Goal: Information Seeking & Learning: Learn about a topic

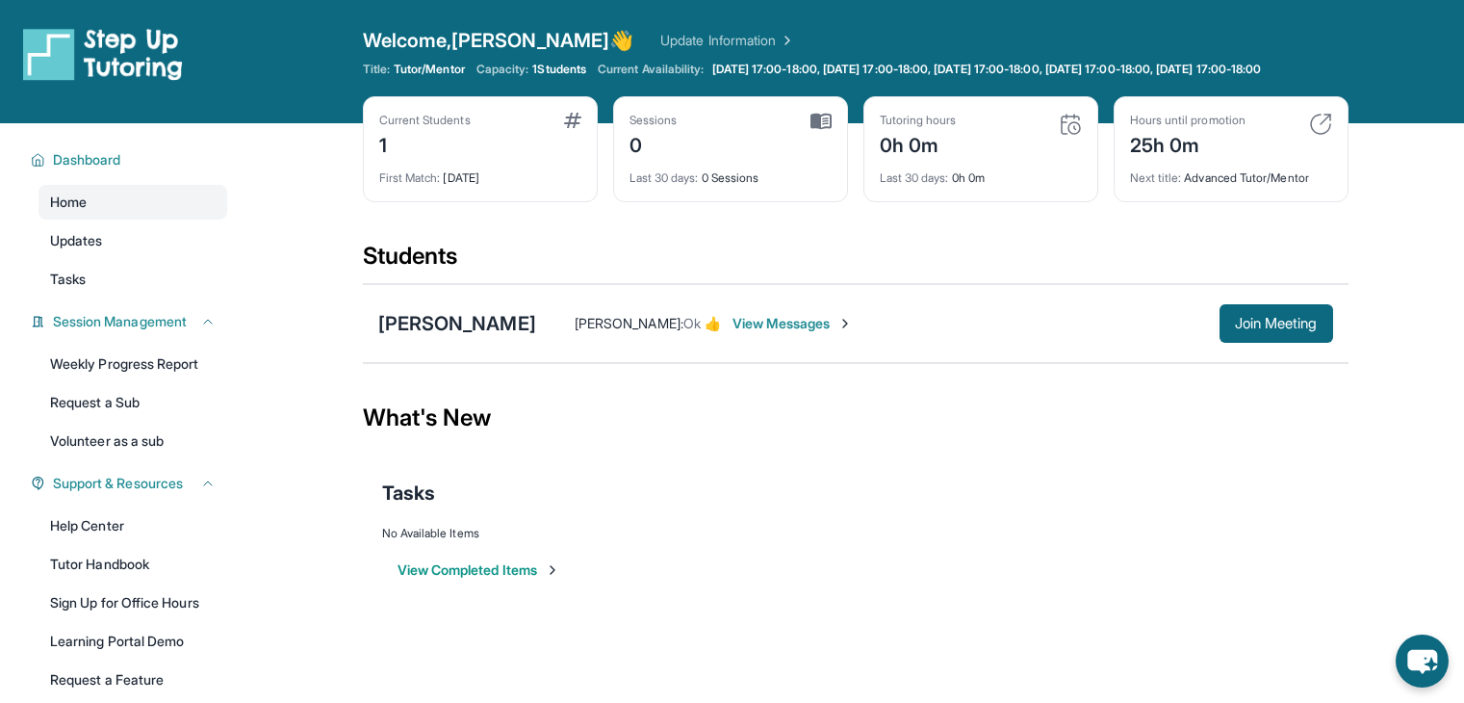
scroll to position [142, 0]
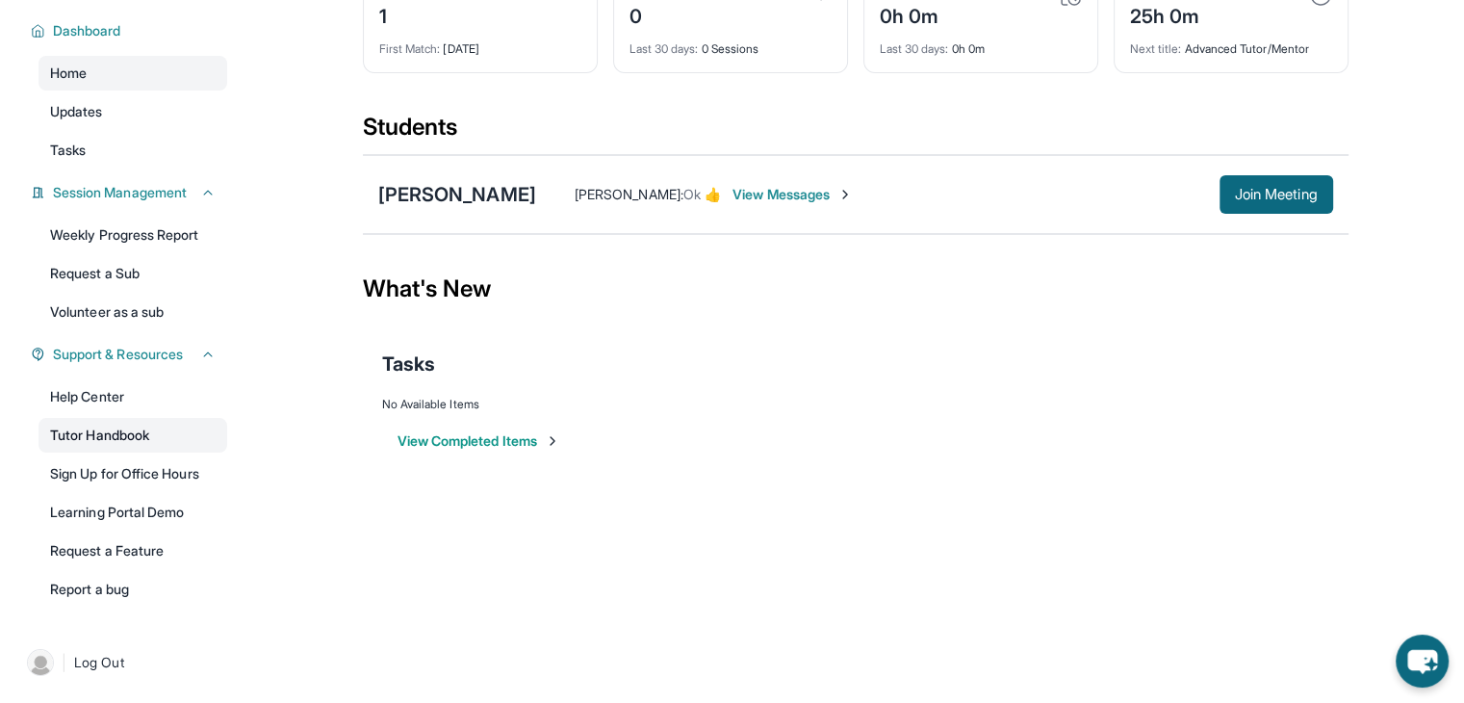
click at [123, 440] on link "Tutor Handbook" at bounding box center [133, 435] width 189 height 35
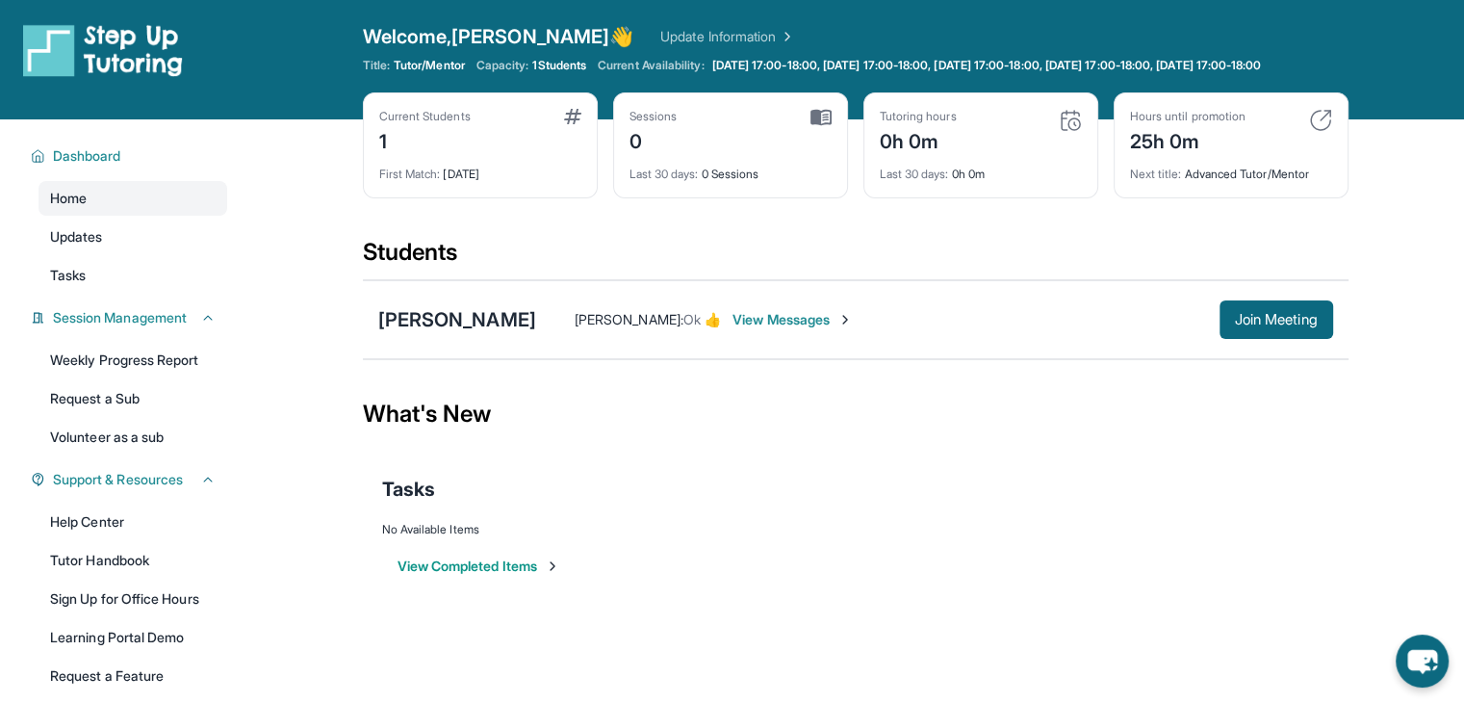
scroll to position [0, 0]
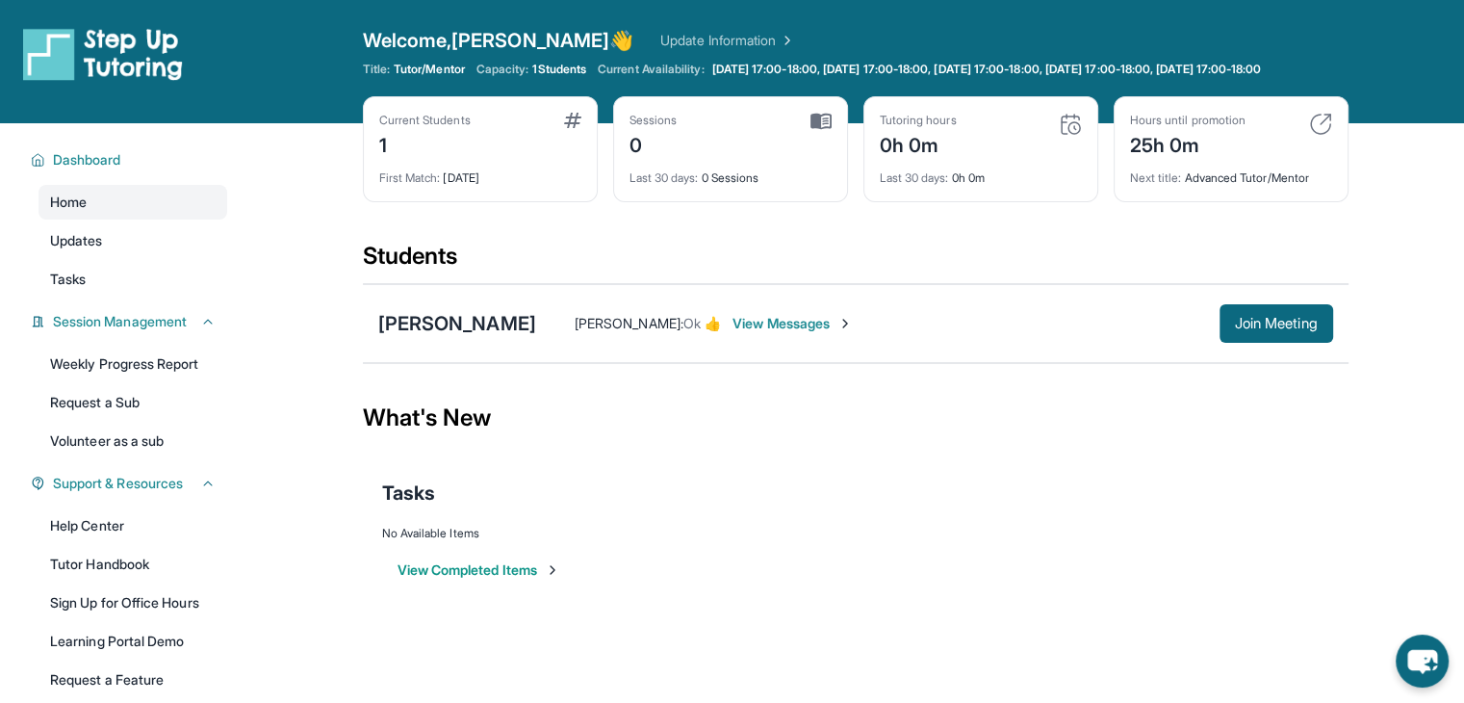
click at [189, 313] on div "Dashboard Home Updates Tasks Session Management Weekly Progress Report Request …" at bounding box center [123, 437] width 246 height 628
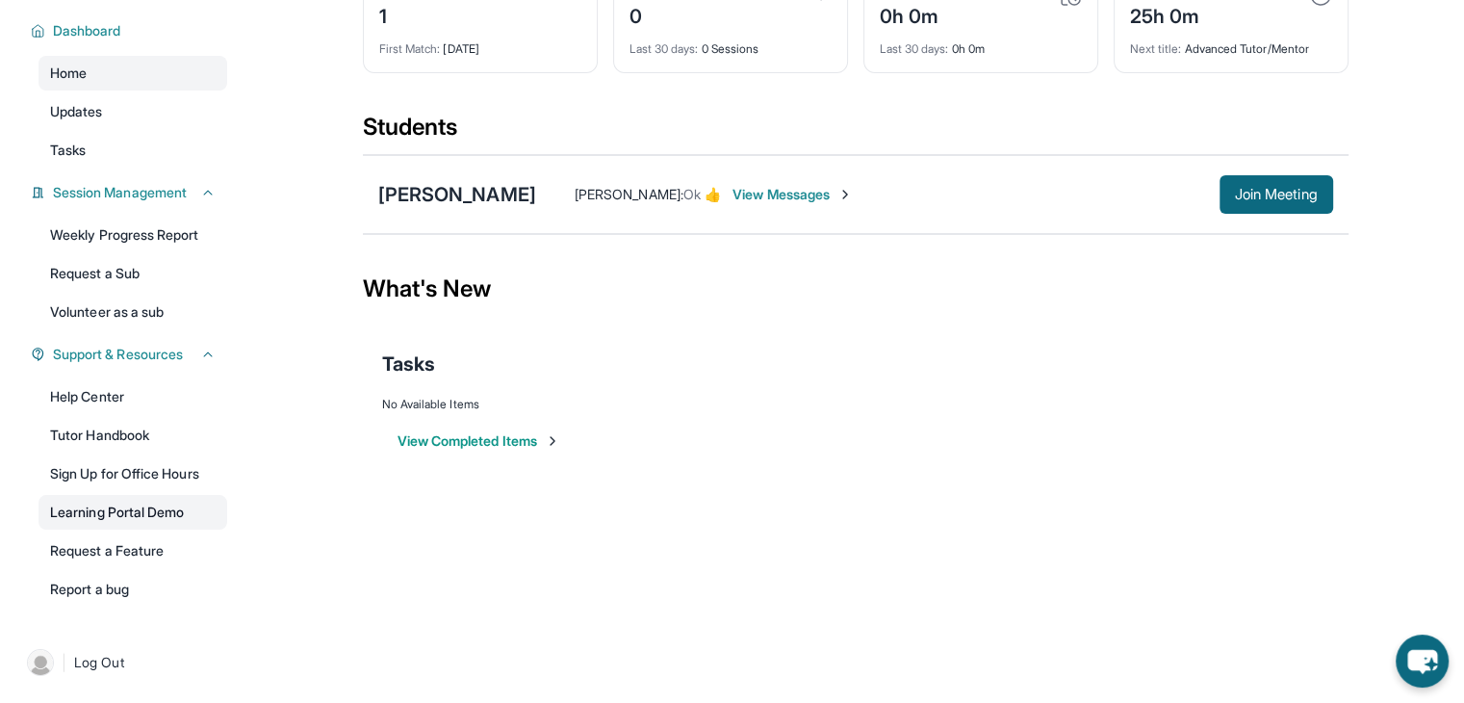
click at [175, 509] on link "Learning Portal Demo" at bounding box center [133, 512] width 189 height 35
click at [447, 185] on div "[PERSON_NAME]" at bounding box center [457, 194] width 158 height 27
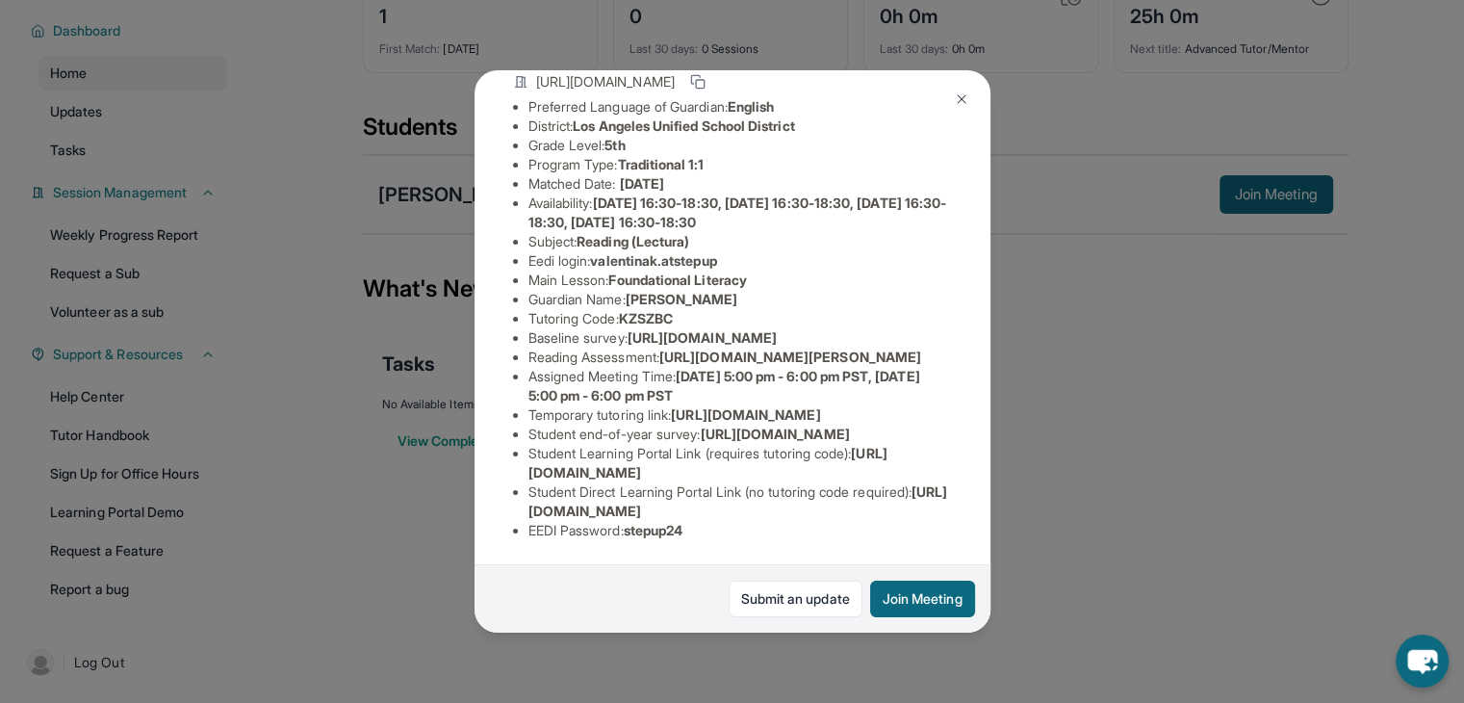
scroll to position [189, 0]
drag, startPoint x: 759, startPoint y: 255, endPoint x: 619, endPoint y: 263, distance: 139.8
click at [619, 271] on span "Foundational Literacy" at bounding box center [677, 279] width 138 height 16
click at [805, 270] on li "Main Lesson : Foundational Literacy" at bounding box center [740, 279] width 424 height 19
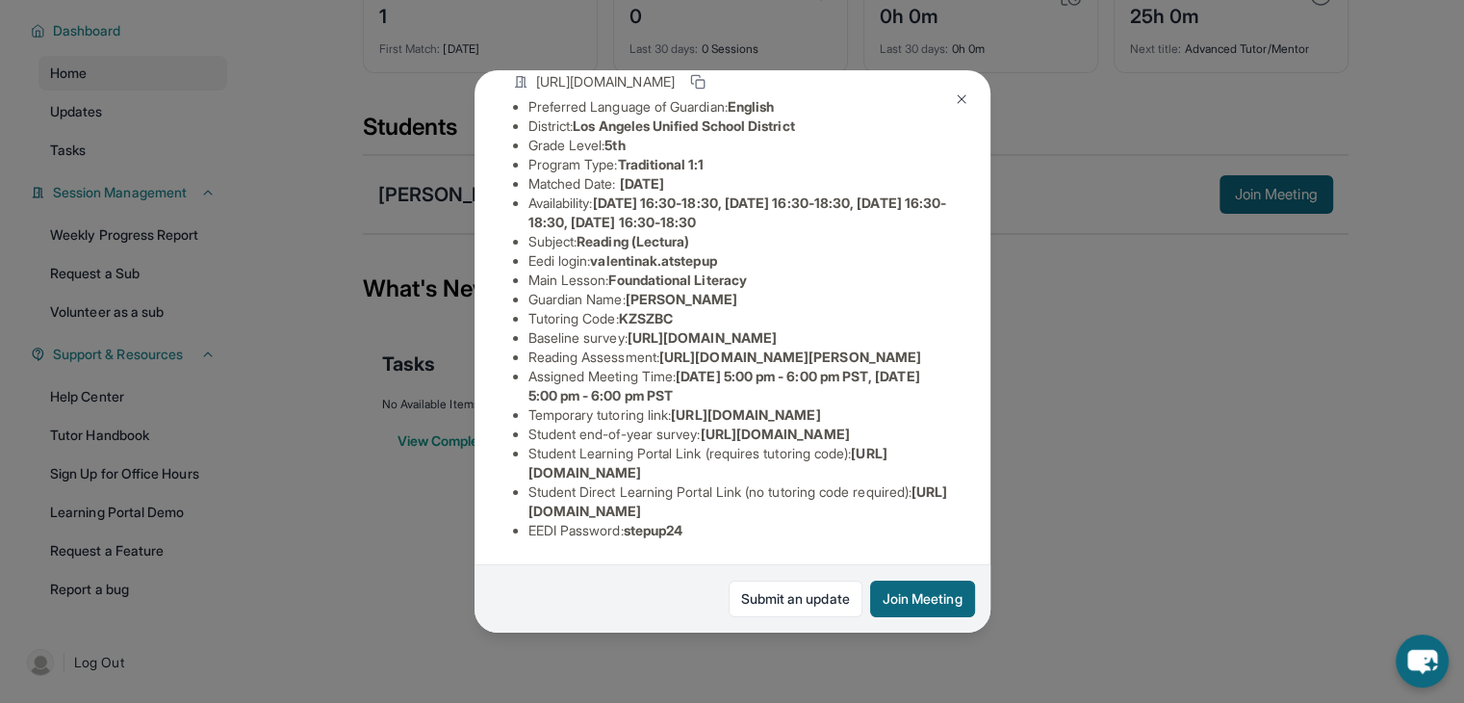
click at [961, 95] on img at bounding box center [961, 98] width 15 height 15
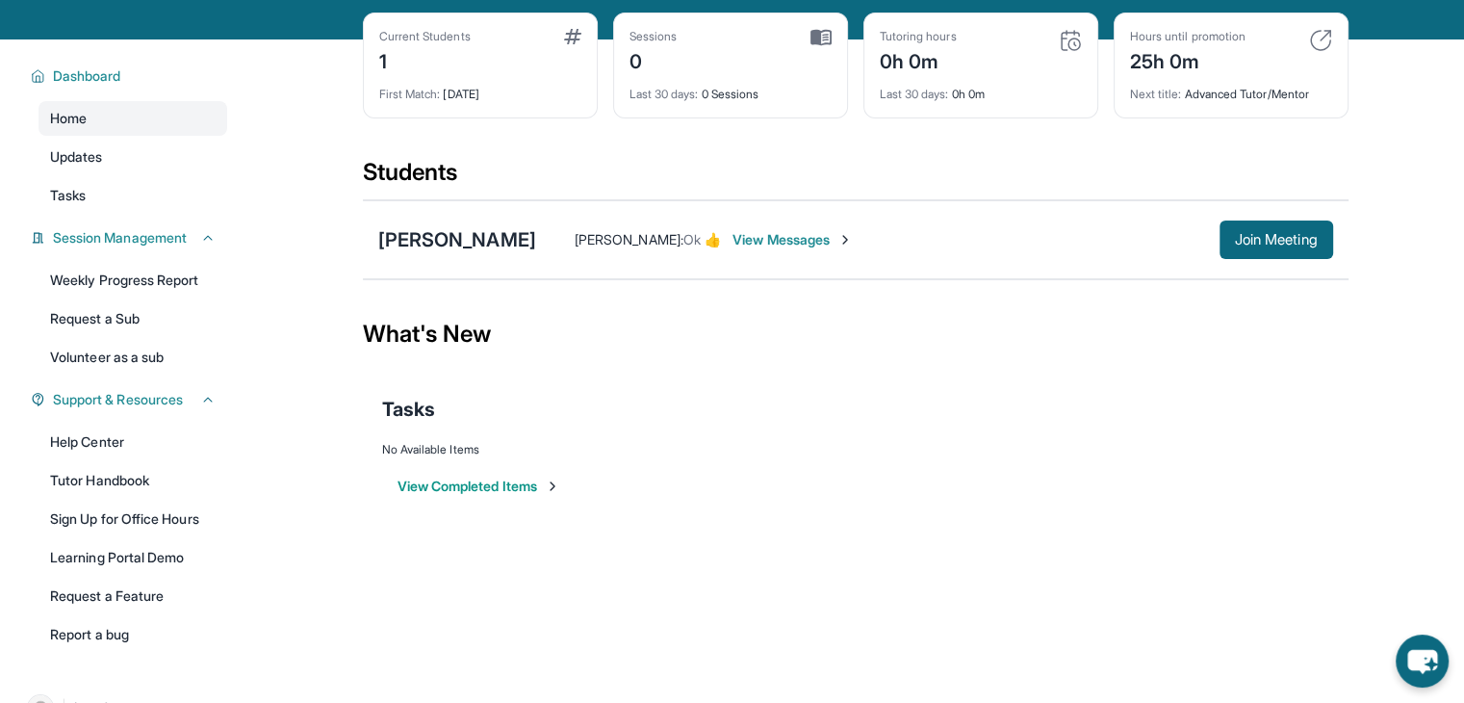
scroll to position [144, 0]
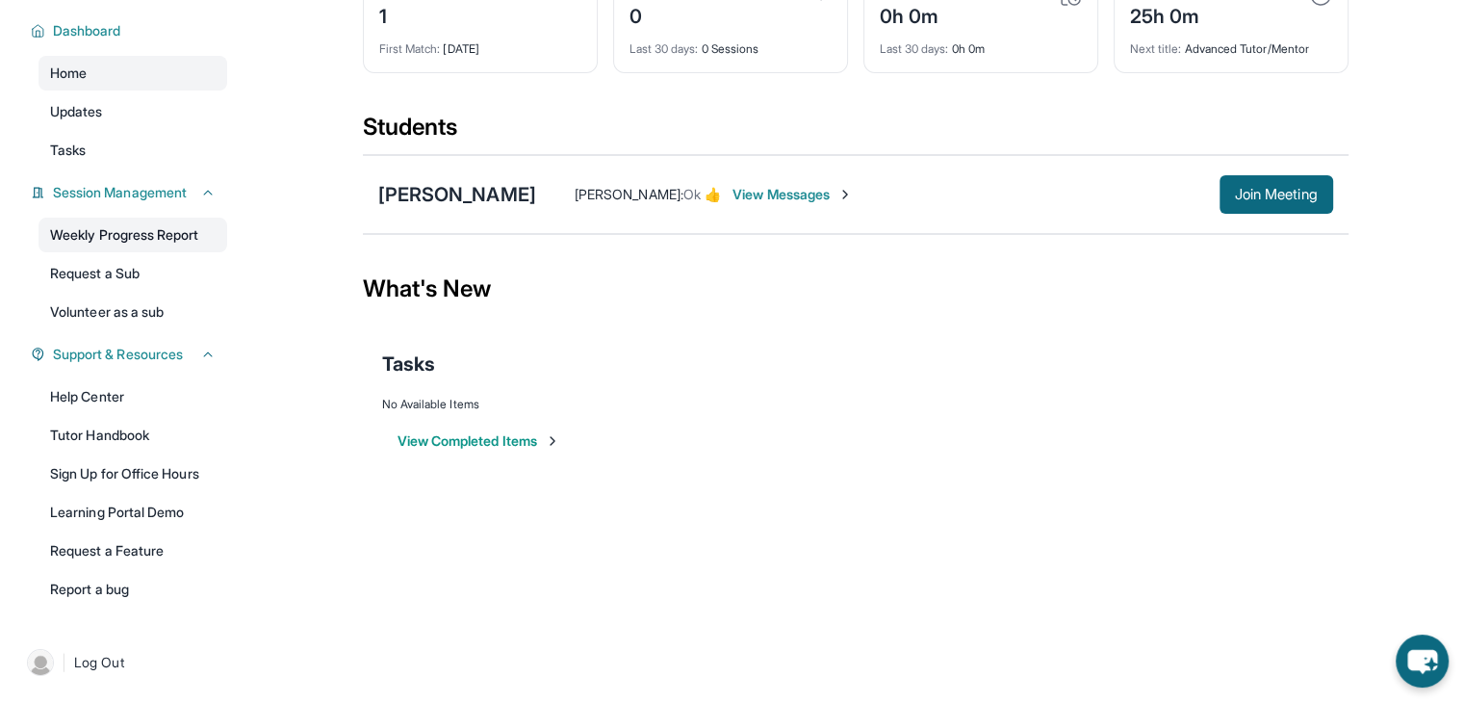
click at [171, 220] on link "Weekly Progress Report" at bounding box center [133, 235] width 189 height 35
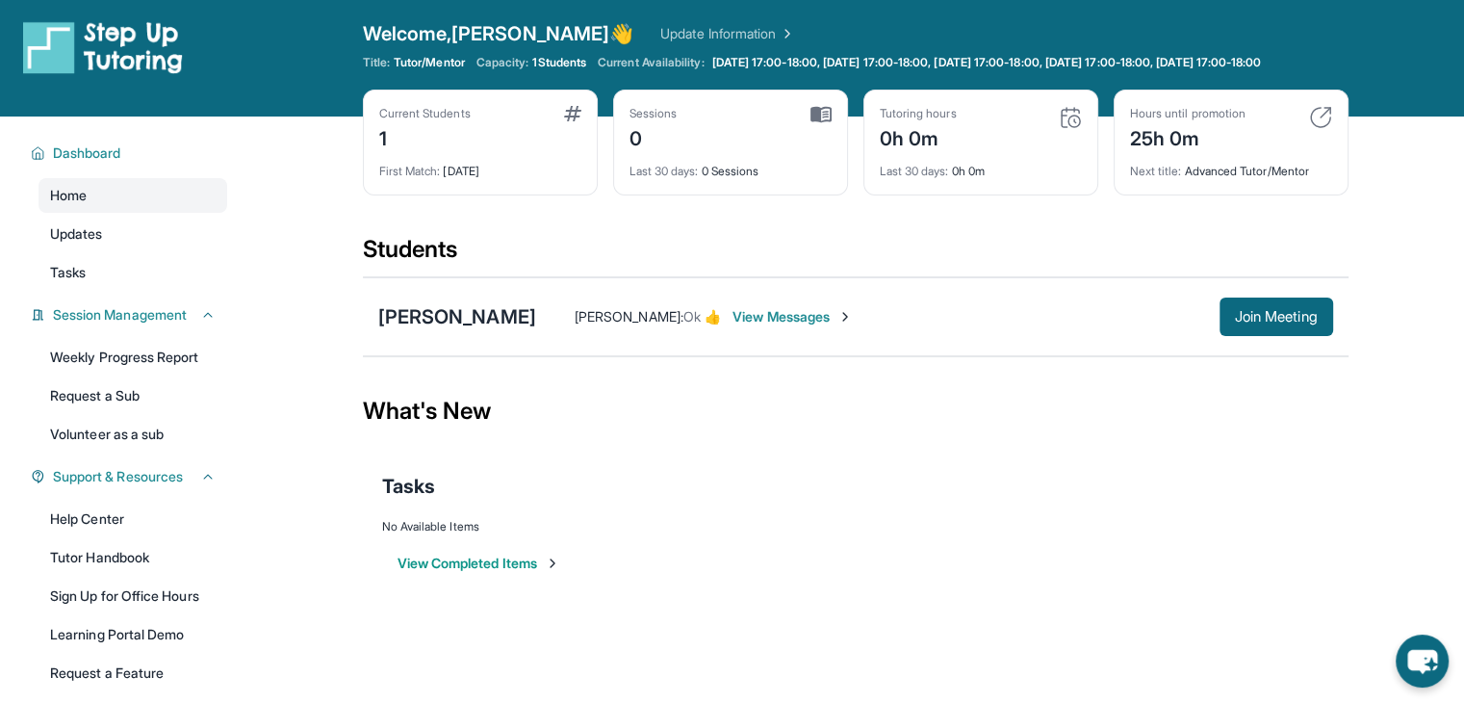
scroll to position [0, 0]
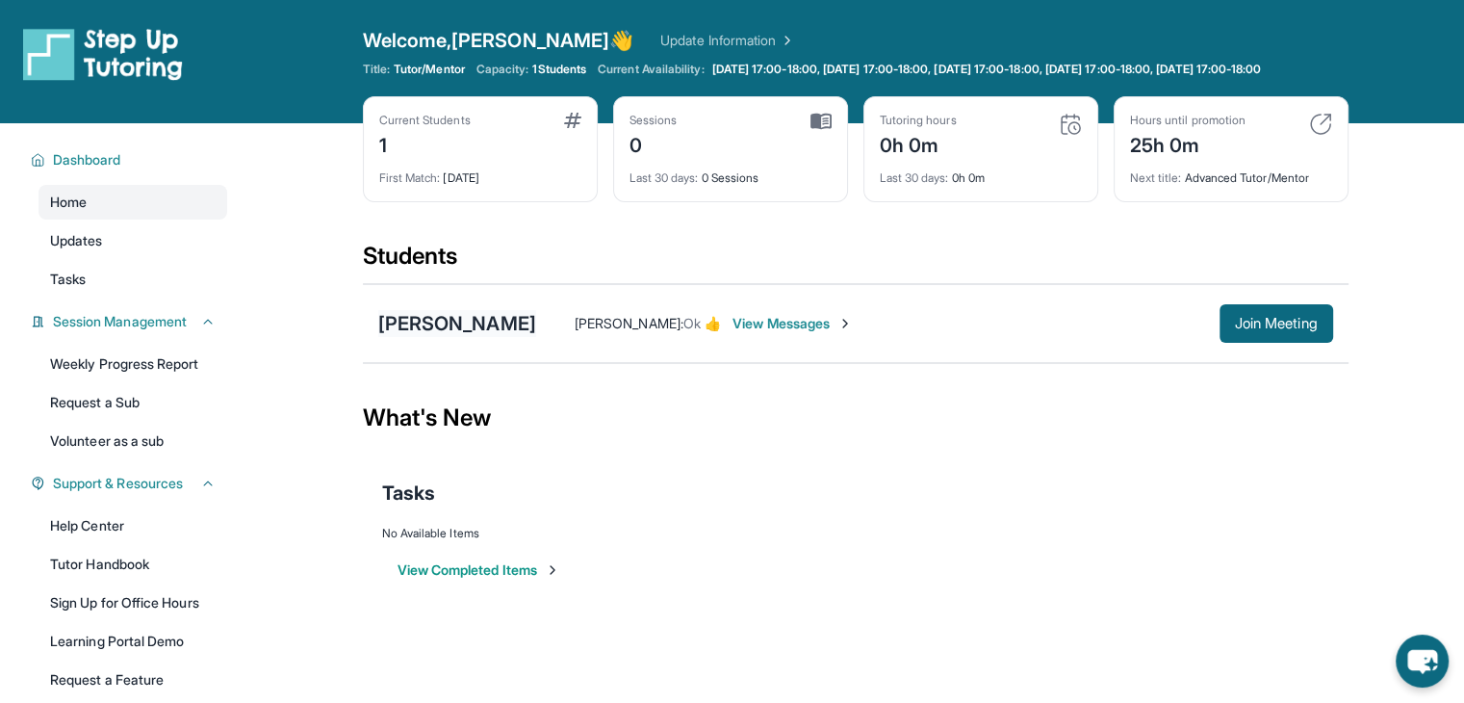
click at [455, 337] on div "[PERSON_NAME]" at bounding box center [457, 323] width 158 height 27
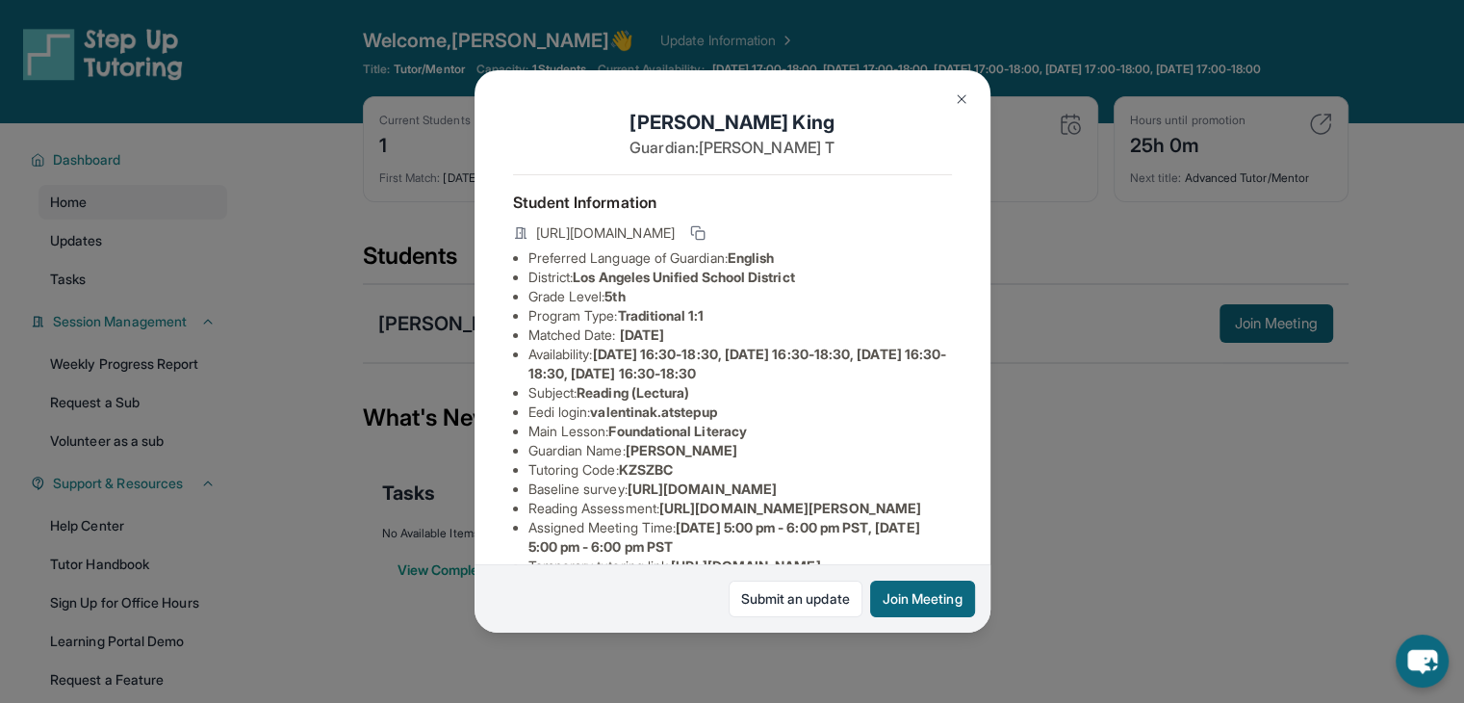
click at [736, 439] on span "Foundational Literacy" at bounding box center [677, 431] width 138 height 16
click at [826, 441] on li "Main Lesson : Foundational Literacy" at bounding box center [740, 431] width 424 height 19
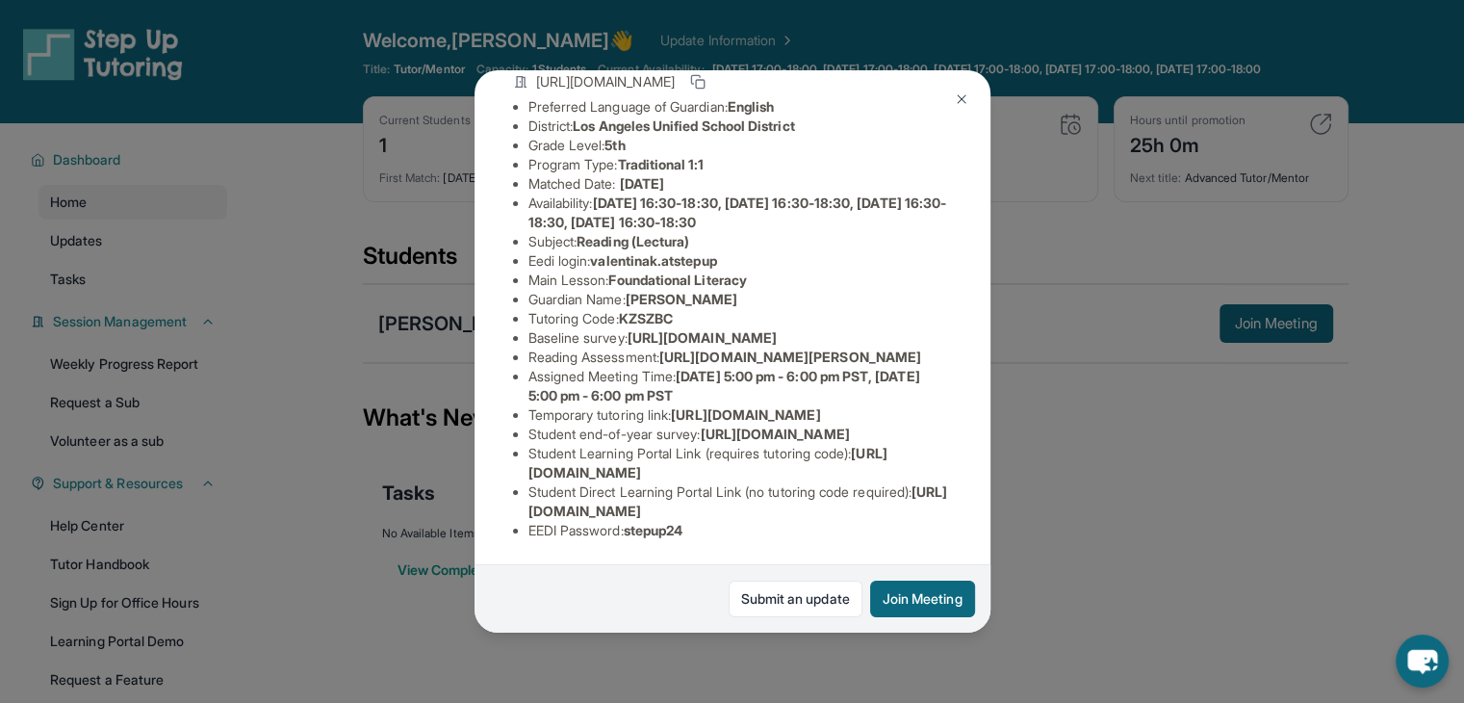
scroll to position [288, 0]
drag, startPoint x: 936, startPoint y: 324, endPoint x: 670, endPoint y: 298, distance: 266.9
click at [670, 348] on li "Reading Assessment : [URL][DOMAIN_NAME][PERSON_NAME]" at bounding box center [740, 357] width 424 height 19
click at [859, 281] on div "[PERSON_NAME] Guardian: [PERSON_NAME] Student Information [URL][DOMAIN_NAME] Pr…" at bounding box center [733, 351] width 516 height 562
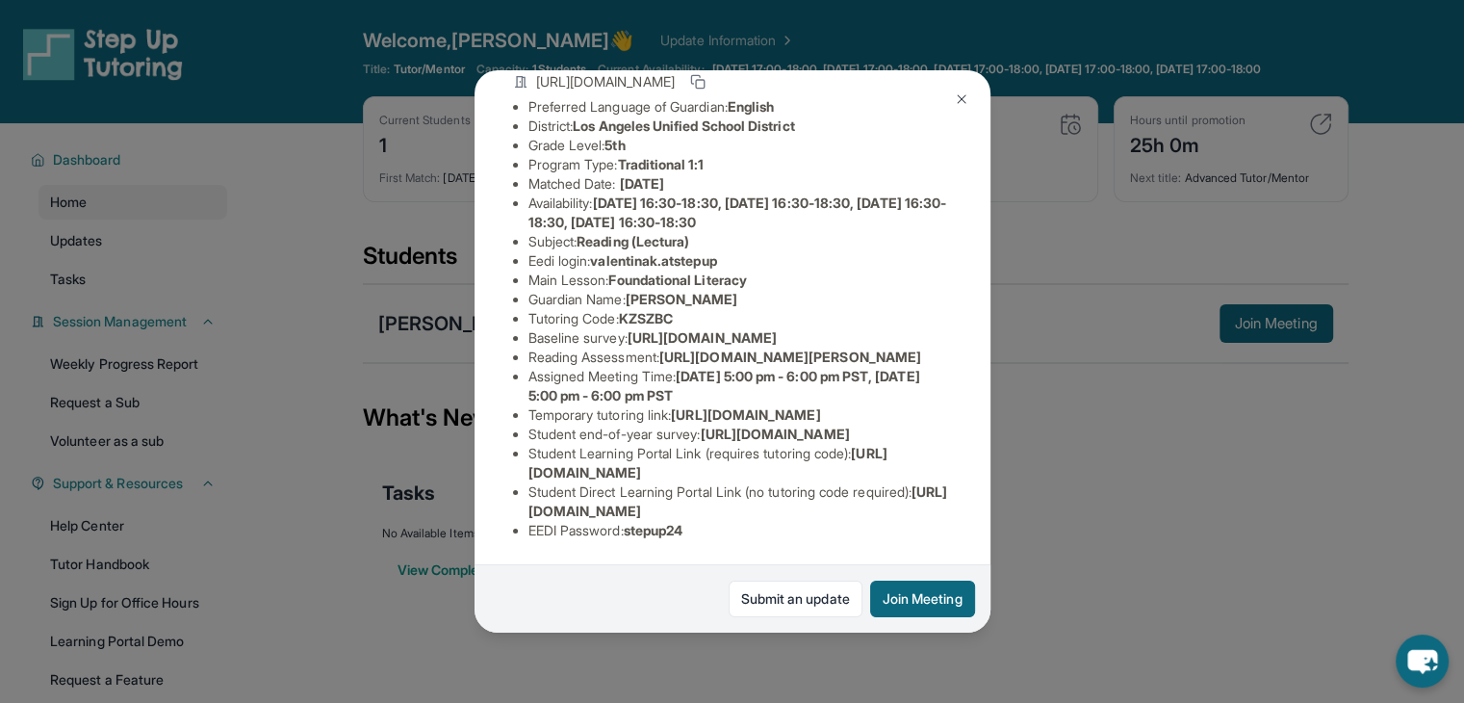
scroll to position [343, 712]
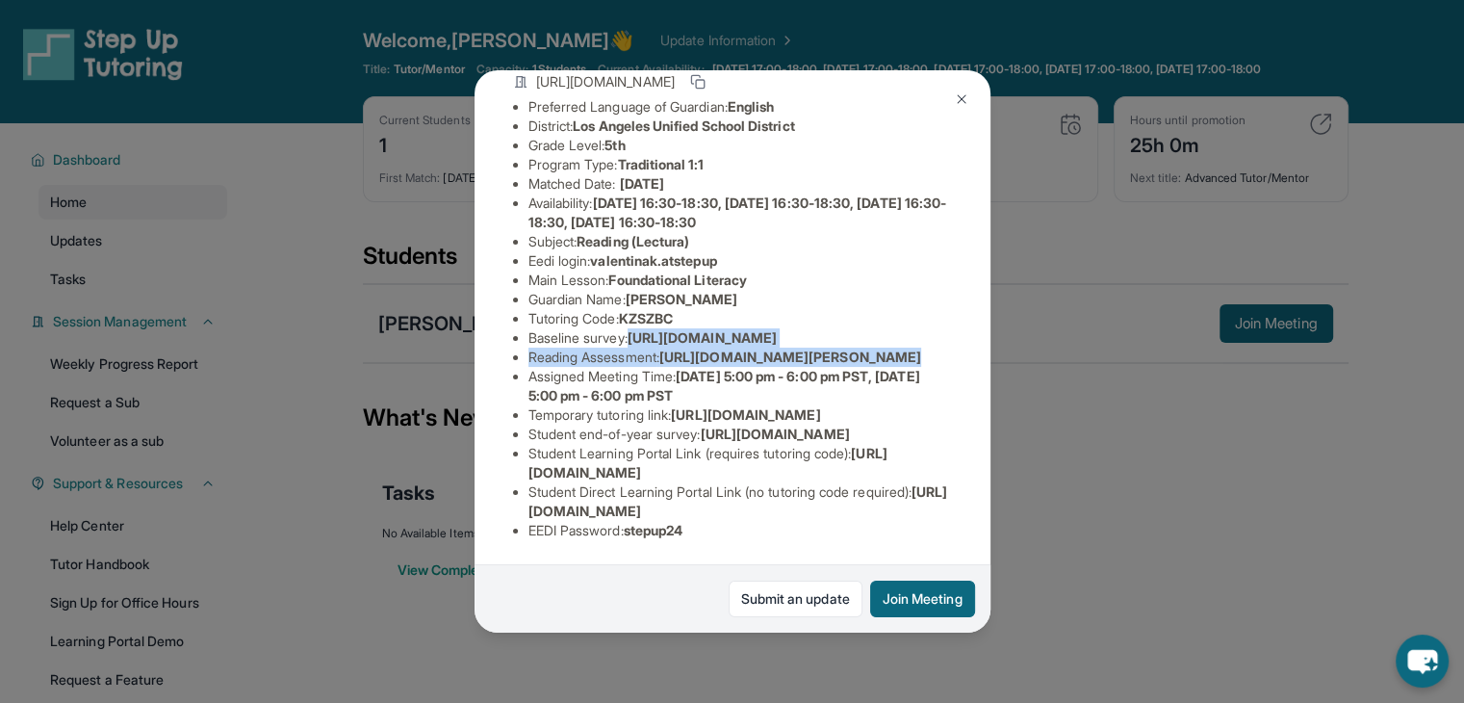
drag, startPoint x: 528, startPoint y: 174, endPoint x: 982, endPoint y: 233, distance: 458.1
click at [982, 233] on div "[PERSON_NAME] Guardian: [PERSON_NAME] Student Information [URL][DOMAIN_NAME] Pr…" at bounding box center [733, 351] width 516 height 562
copy ul "[URL][DOMAIN_NAME] Reading Assessment : [URL][DOMAIN_NAME]?"
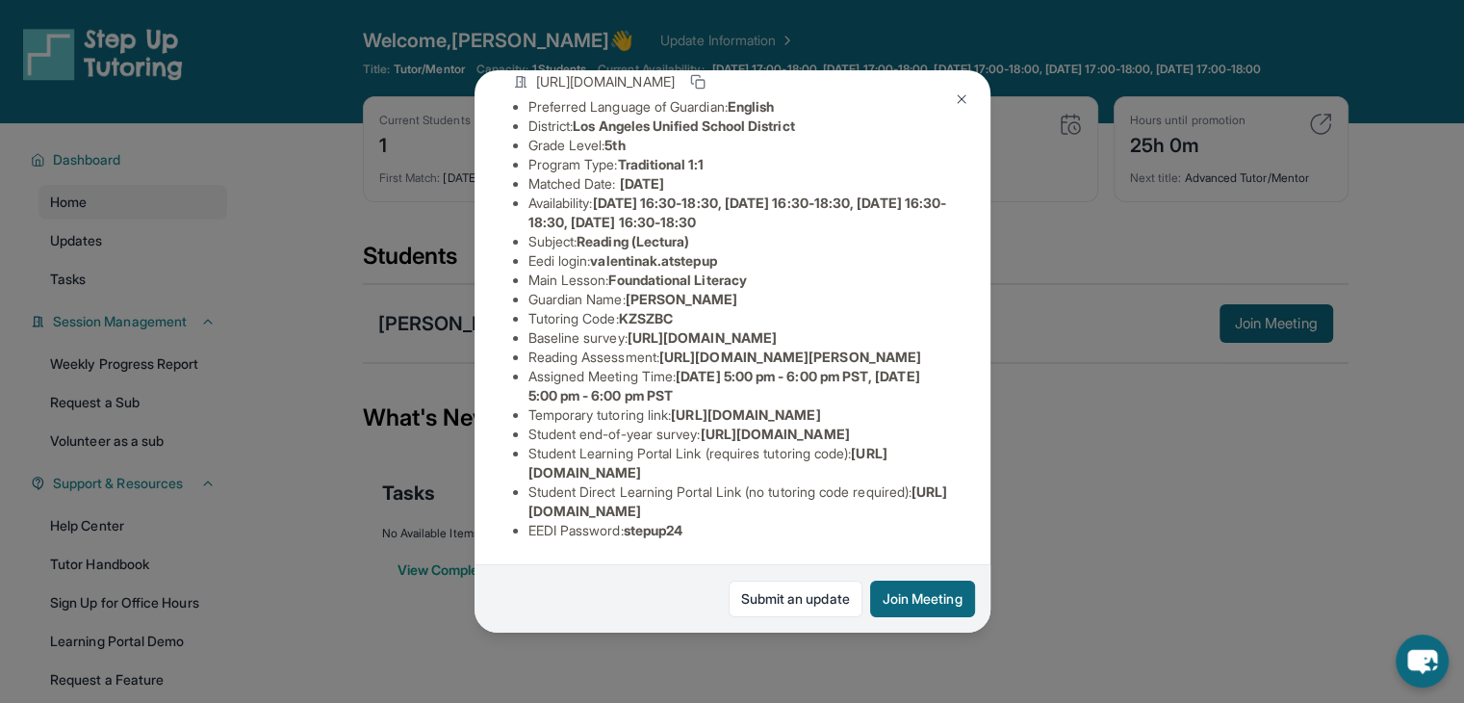
click at [703, 348] on li "Reading Assessment : [URL][DOMAIN_NAME][PERSON_NAME]" at bounding box center [740, 357] width 424 height 19
drag, startPoint x: 669, startPoint y: 238, endPoint x: 955, endPoint y: 280, distance: 289.0
click at [955, 280] on div "[PERSON_NAME] Guardian: [PERSON_NAME] Student Information [URL][DOMAIN_NAME] Pr…" at bounding box center [733, 351] width 516 height 562
copy span "[URL][DOMAIN_NAME][PERSON_NAME]"
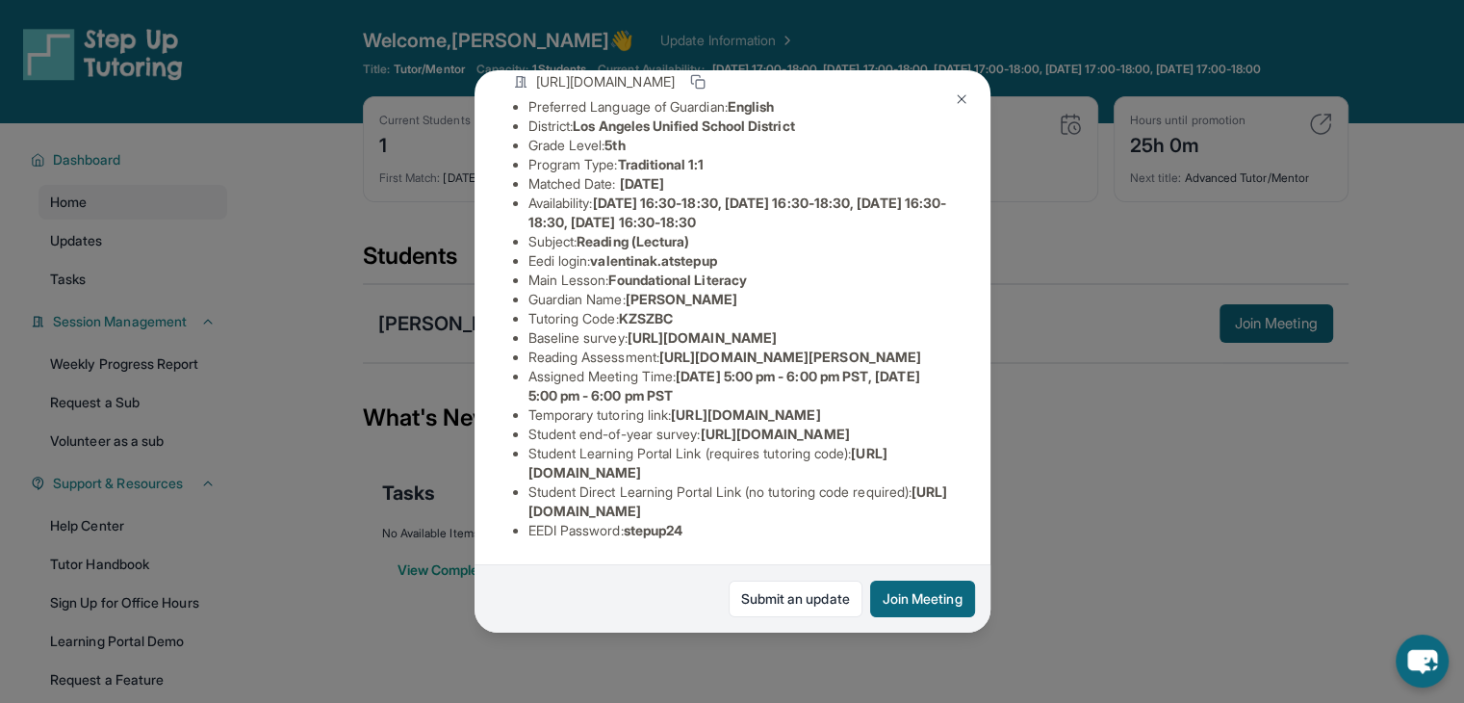
click at [940, 269] on div "[PERSON_NAME] Guardian: [PERSON_NAME] Student Information [URL][DOMAIN_NAME] Pr…" at bounding box center [733, 351] width 516 height 562
click at [1173, 532] on div "[PERSON_NAME] Guardian: [PERSON_NAME] Student Information [URL][DOMAIN_NAME] Pr…" at bounding box center [732, 351] width 1464 height 703
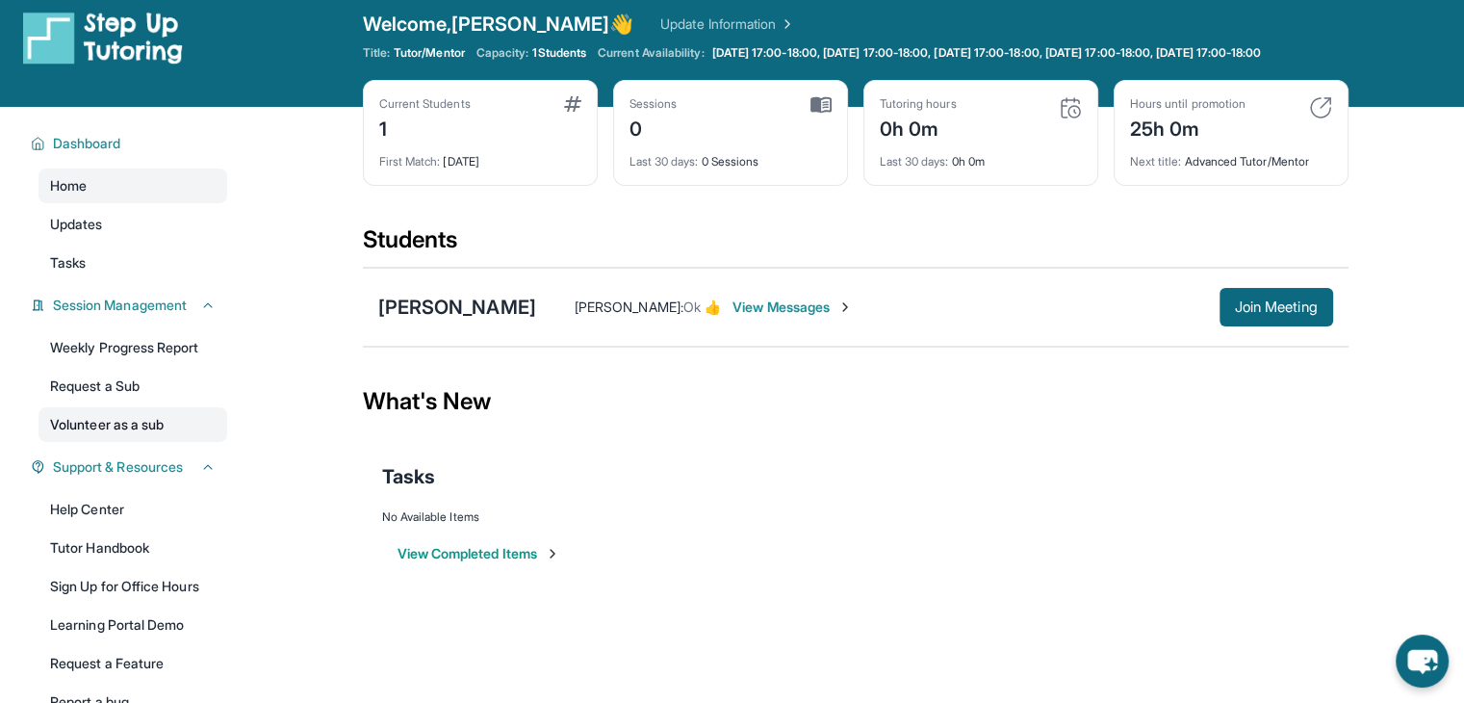
scroll to position [0, 0]
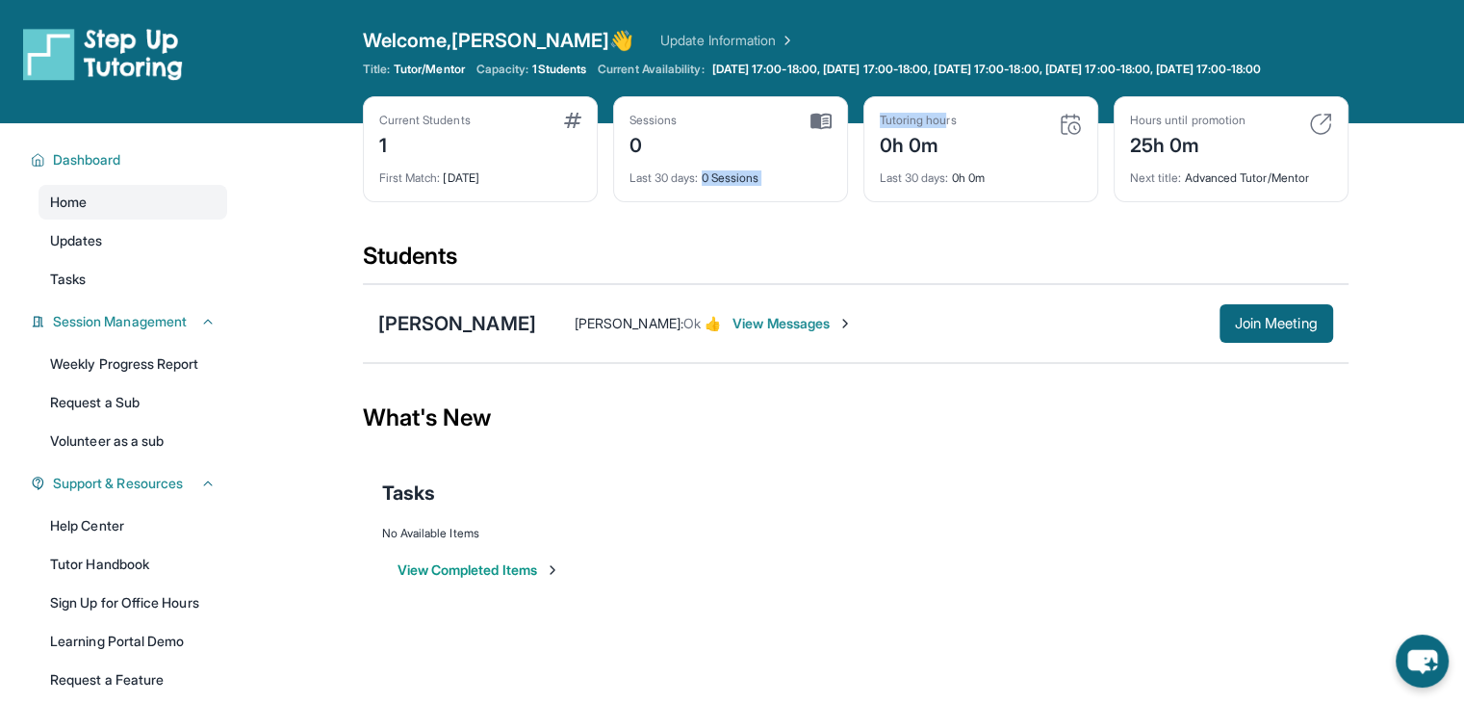
drag, startPoint x: 708, startPoint y: 190, endPoint x: 959, endPoint y: 123, distance: 259.9
click at [959, 123] on div "Current Students 1 First Match : [DATE] Sessions 0 Last 30 days : 0 Sessions Tu…" at bounding box center [856, 168] width 986 height 144
click at [959, 123] on div "Tutoring hours 0h 0m Last 30 days : 0h 0m" at bounding box center [980, 149] width 235 height 106
click at [508, 337] on div "[PERSON_NAME]" at bounding box center [457, 323] width 158 height 27
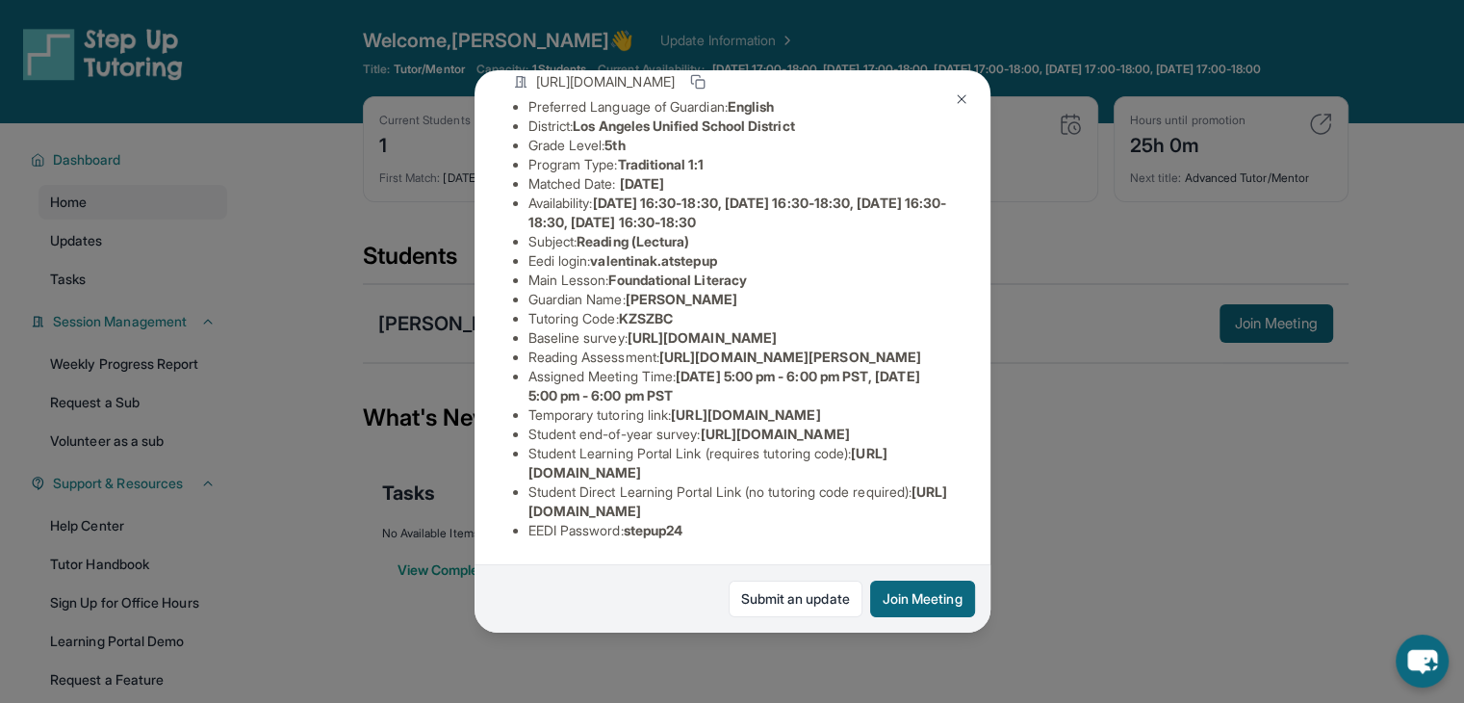
scroll to position [393, 0]
click at [972, 99] on button at bounding box center [961, 99] width 39 height 39
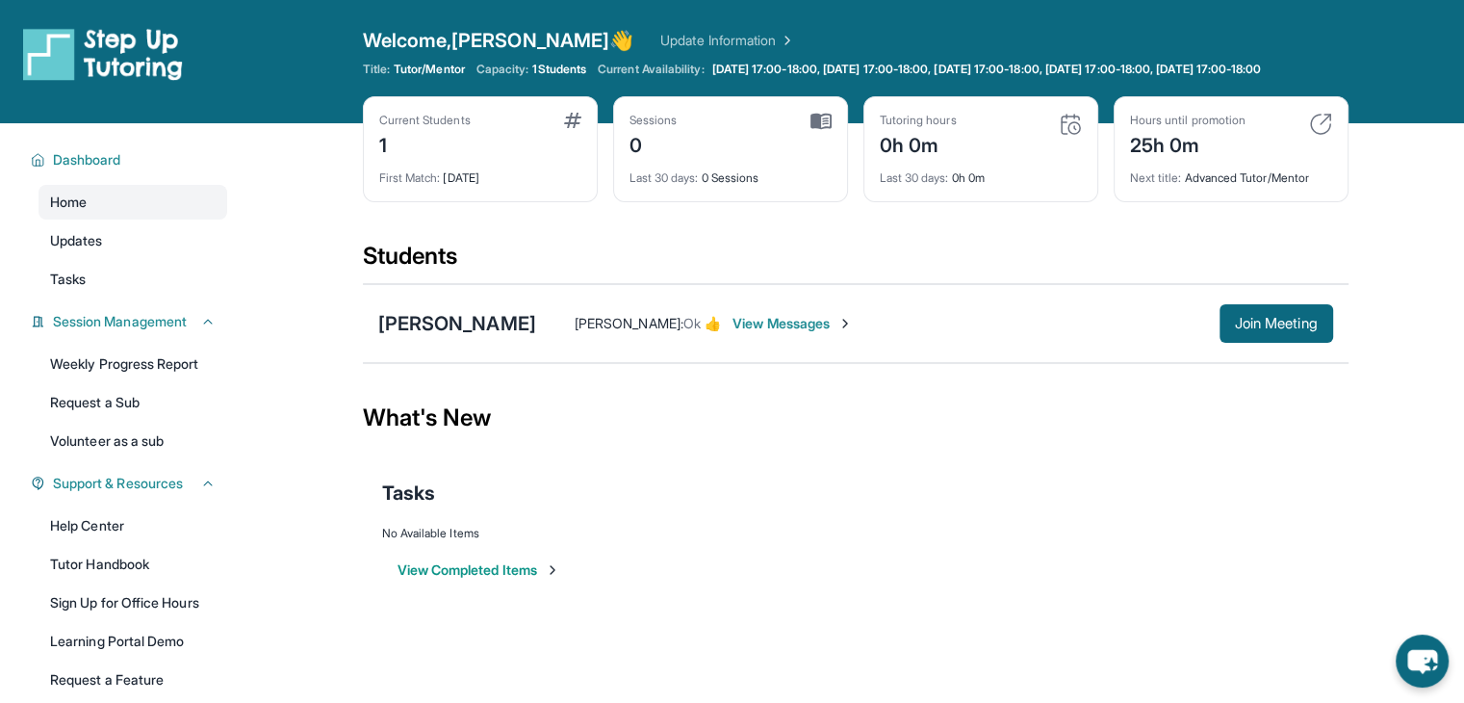
scroll to position [144, 0]
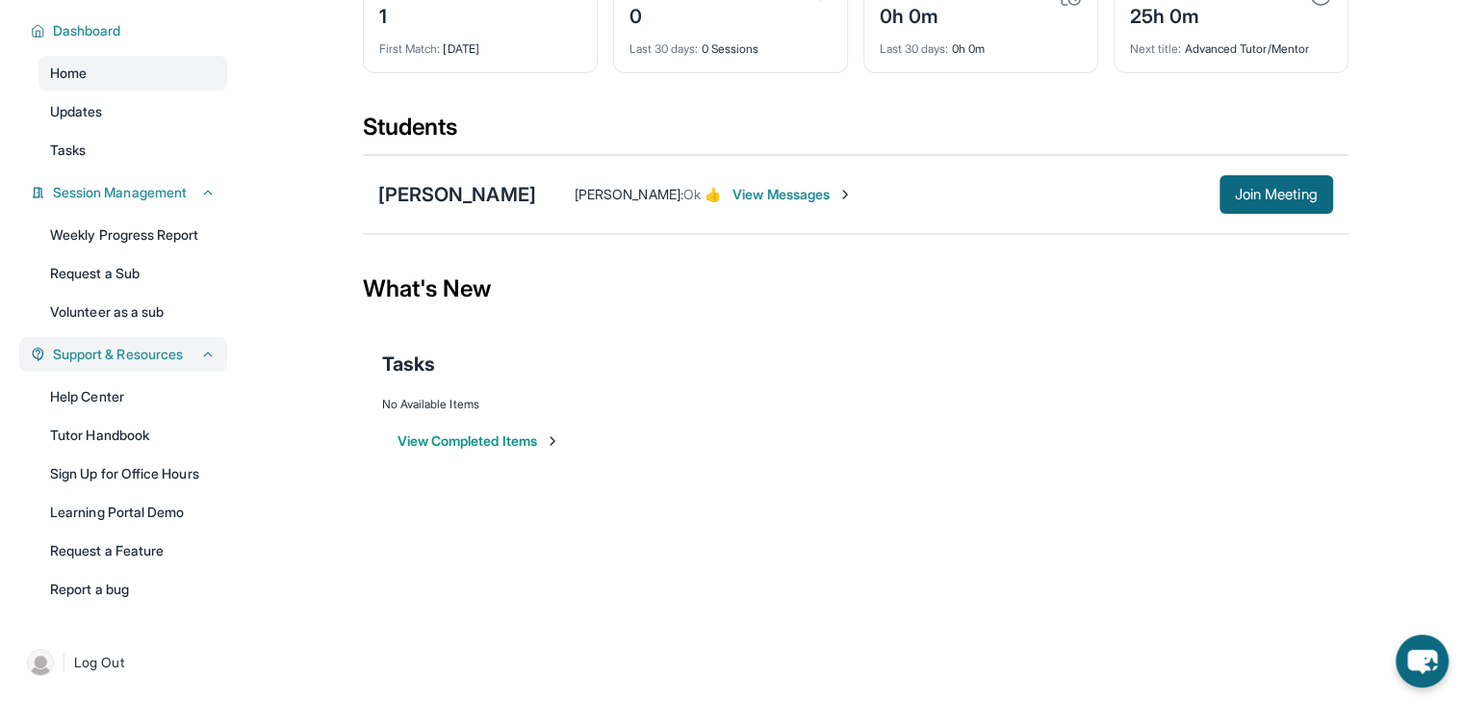
click at [219, 356] on div "Support & Resources" at bounding box center [123, 354] width 208 height 35
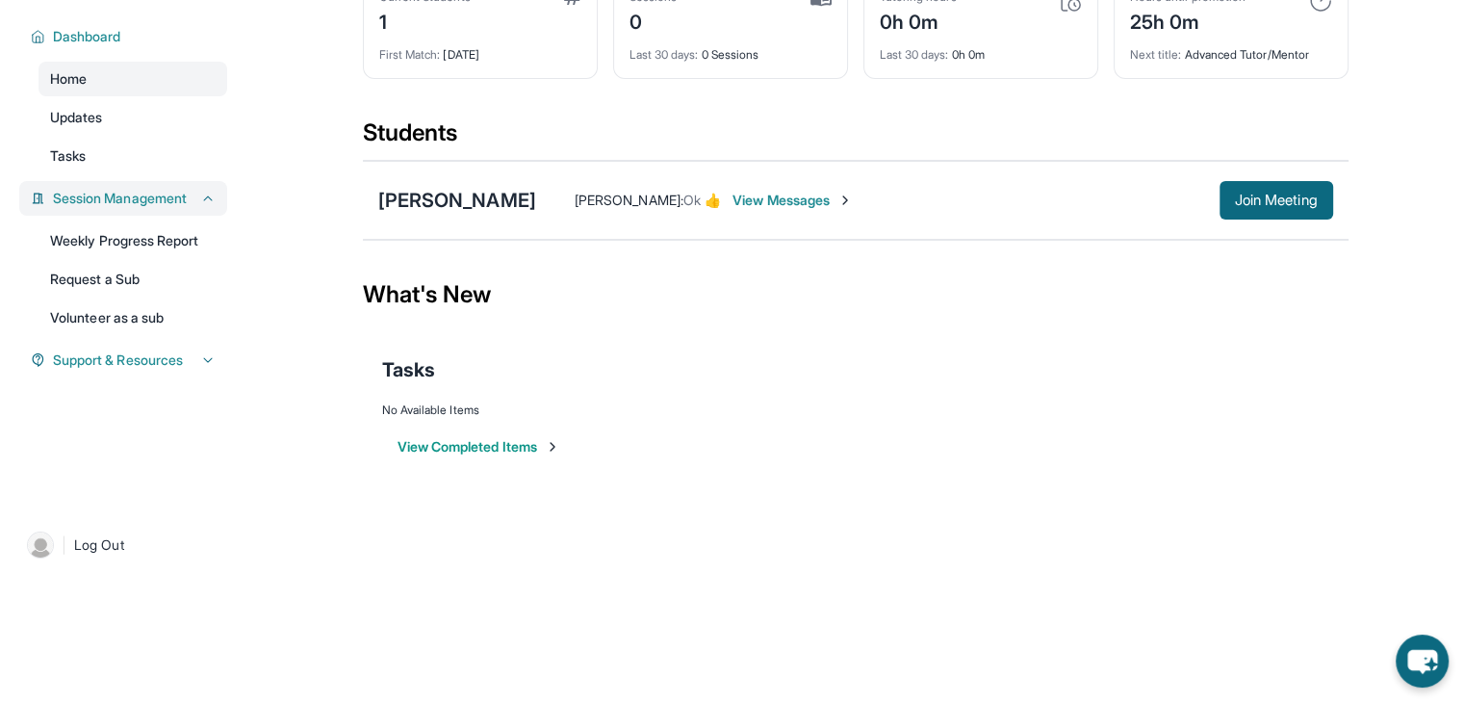
click at [200, 206] on icon at bounding box center [207, 198] width 15 height 15
click at [193, 370] on button "Support & Resources" at bounding box center [130, 359] width 170 height 19
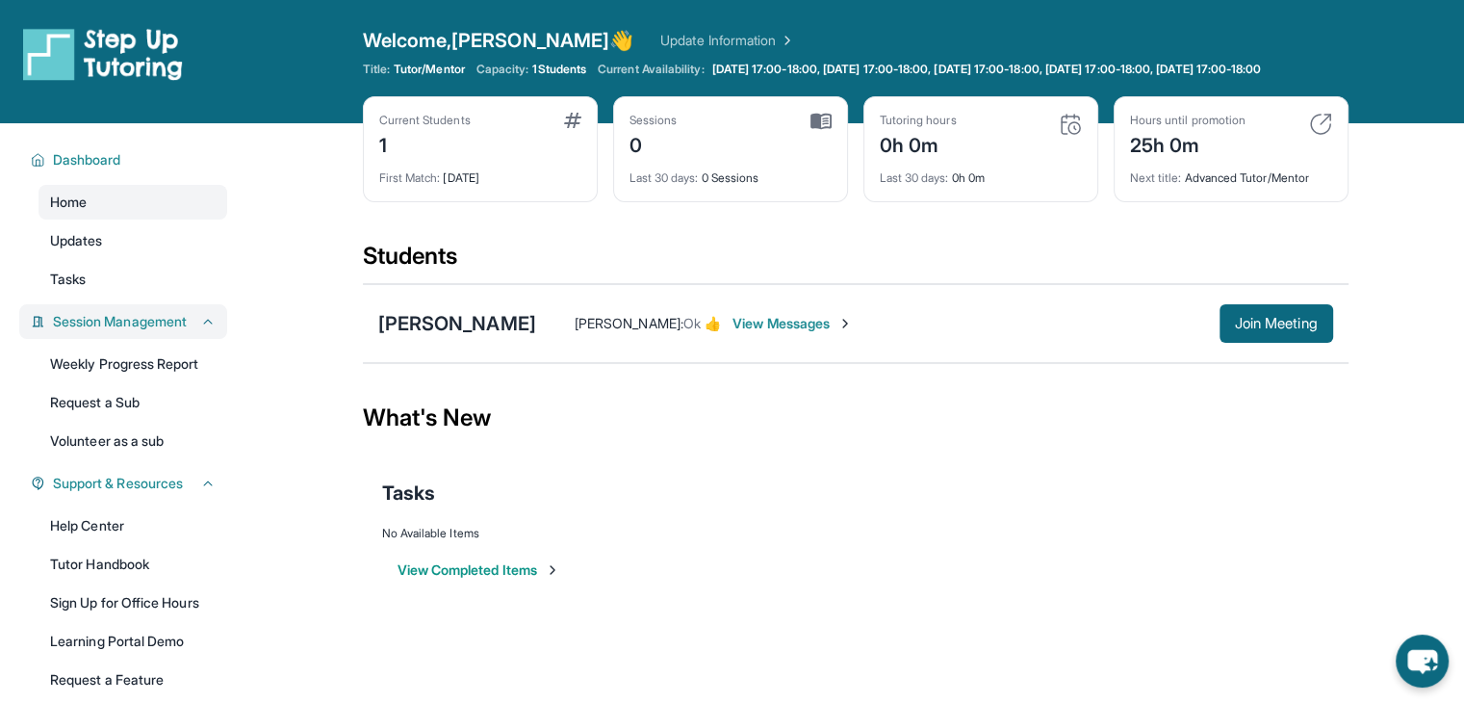
scroll to position [144, 0]
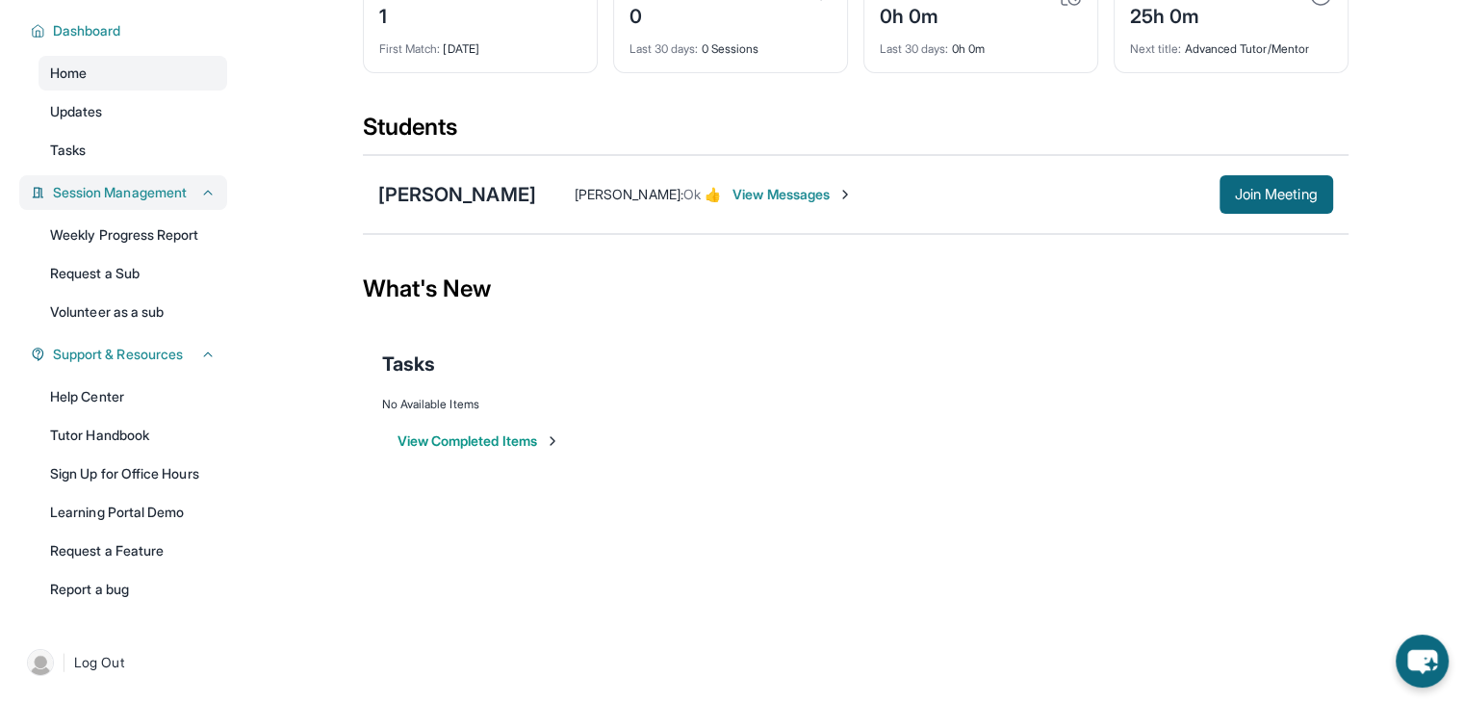
click at [837, 188] on img at bounding box center [844, 194] width 15 height 15
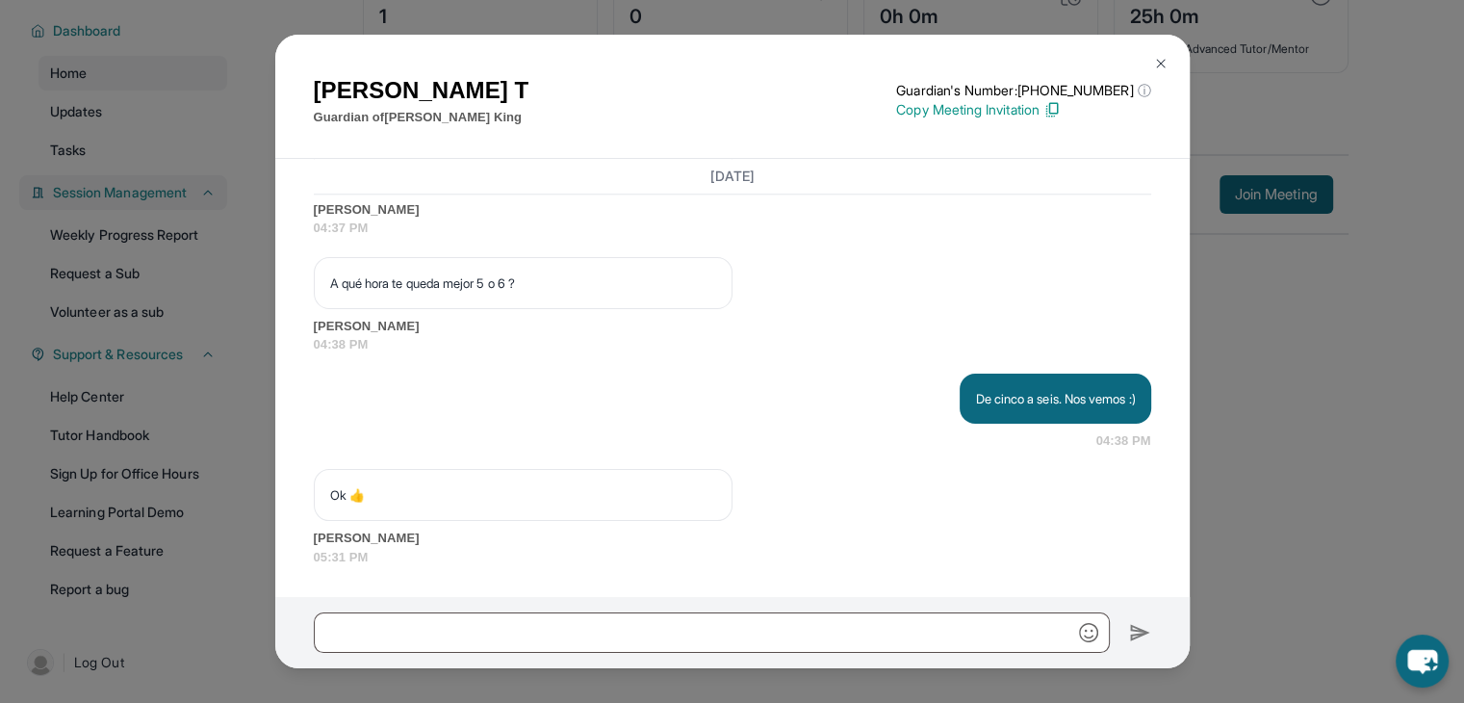
scroll to position [2190, 0]
click at [1161, 56] on img at bounding box center [1160, 63] width 15 height 15
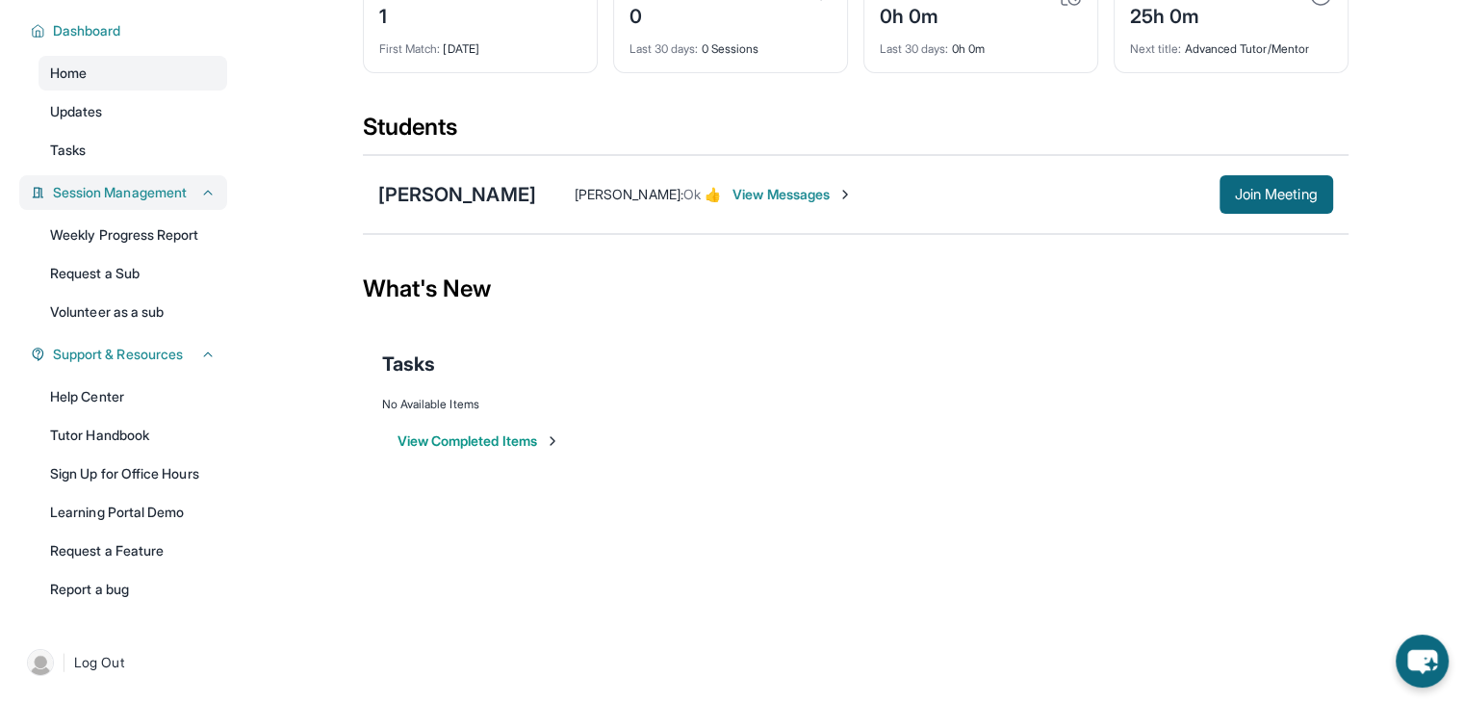
scroll to position [0, 0]
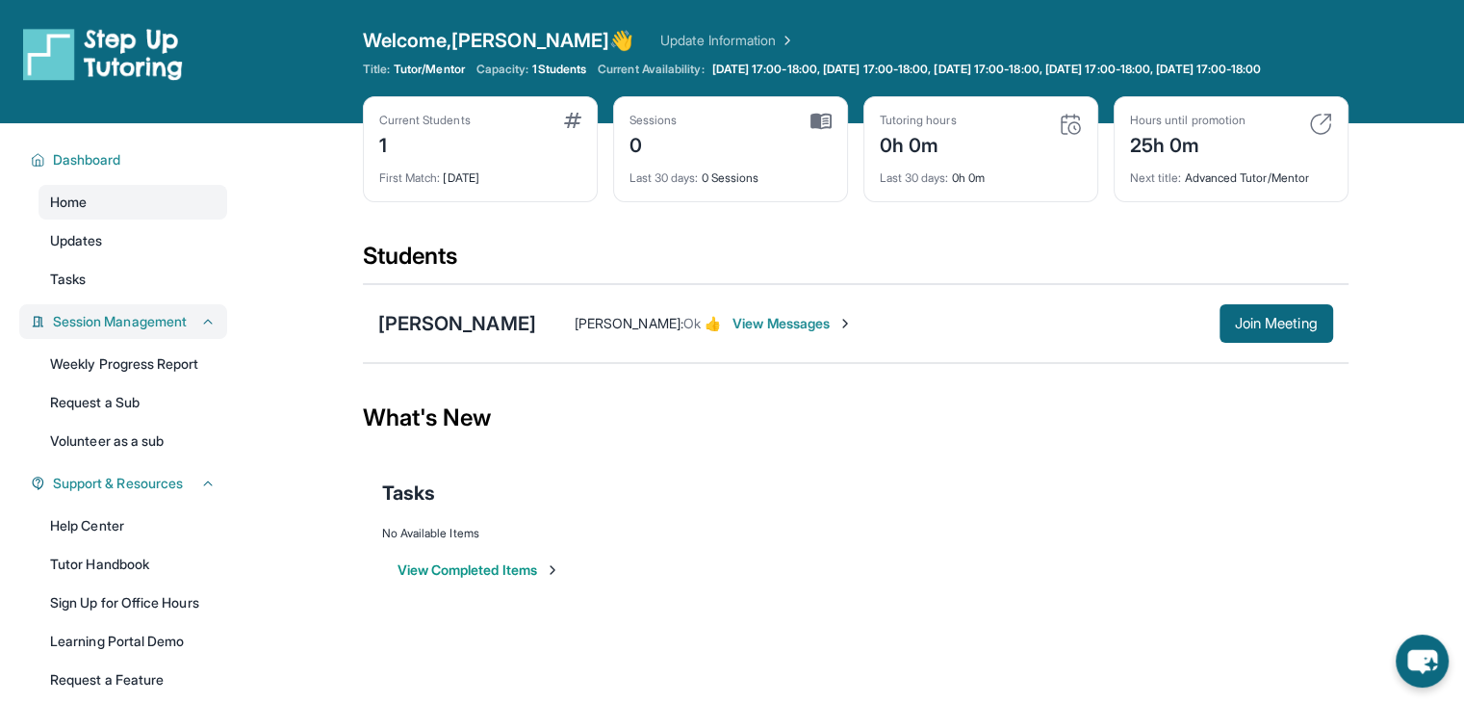
click at [1019, 142] on div "Tutoring hours 0h 0m" at bounding box center [981, 136] width 202 height 46
click at [1061, 136] on img at bounding box center [1070, 124] width 23 height 23
click at [1417, 664] on icon "chat-button" at bounding box center [1422, 662] width 32 height 26
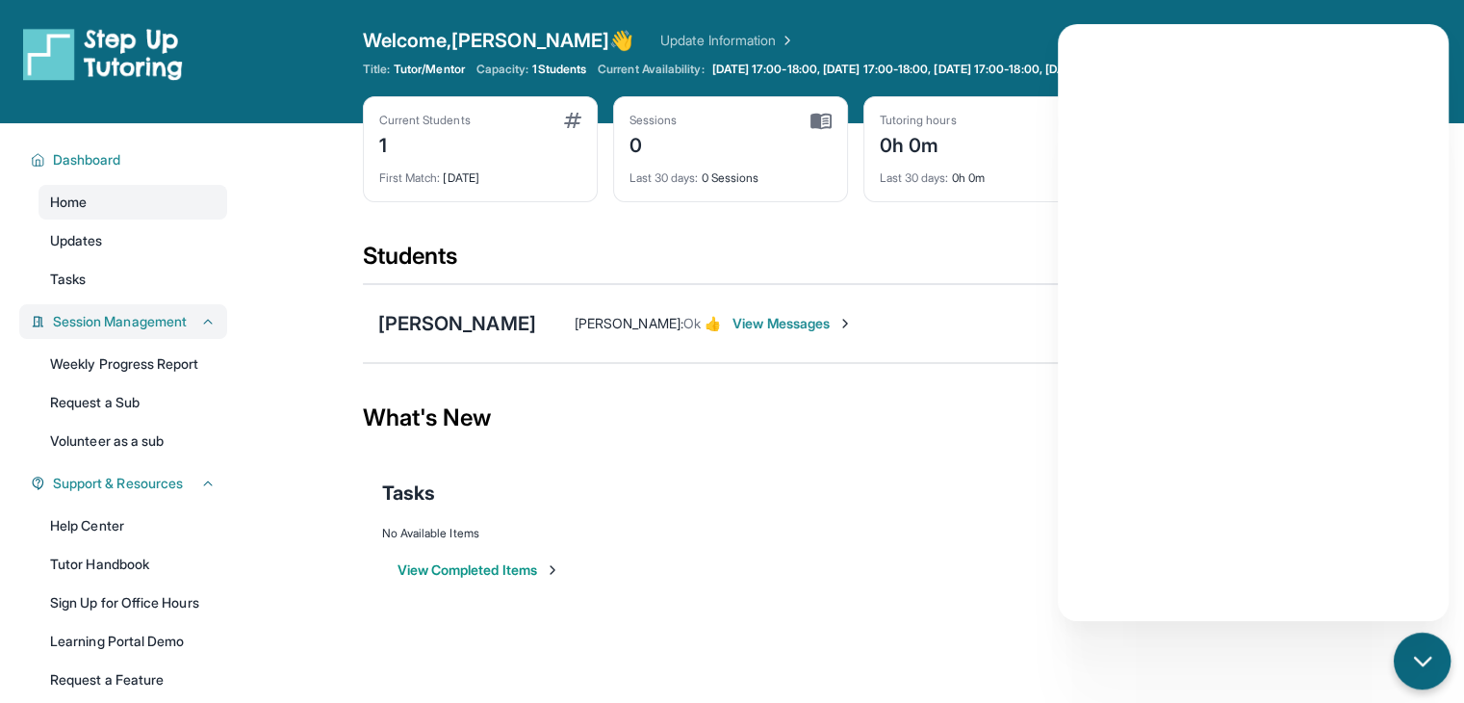
click at [1417, 664] on icon "chat-button" at bounding box center [1422, 661] width 25 height 25
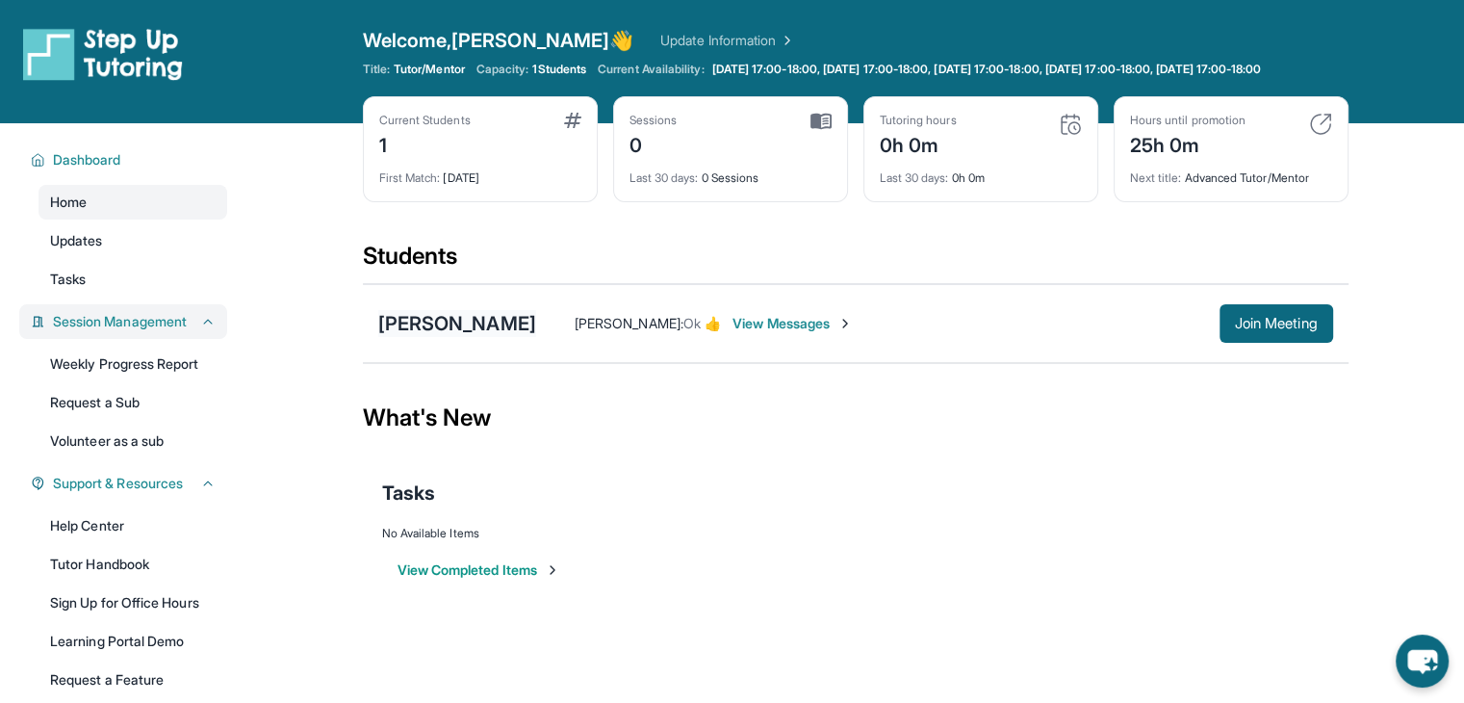
click at [438, 337] on div "[PERSON_NAME]" at bounding box center [457, 323] width 158 height 27
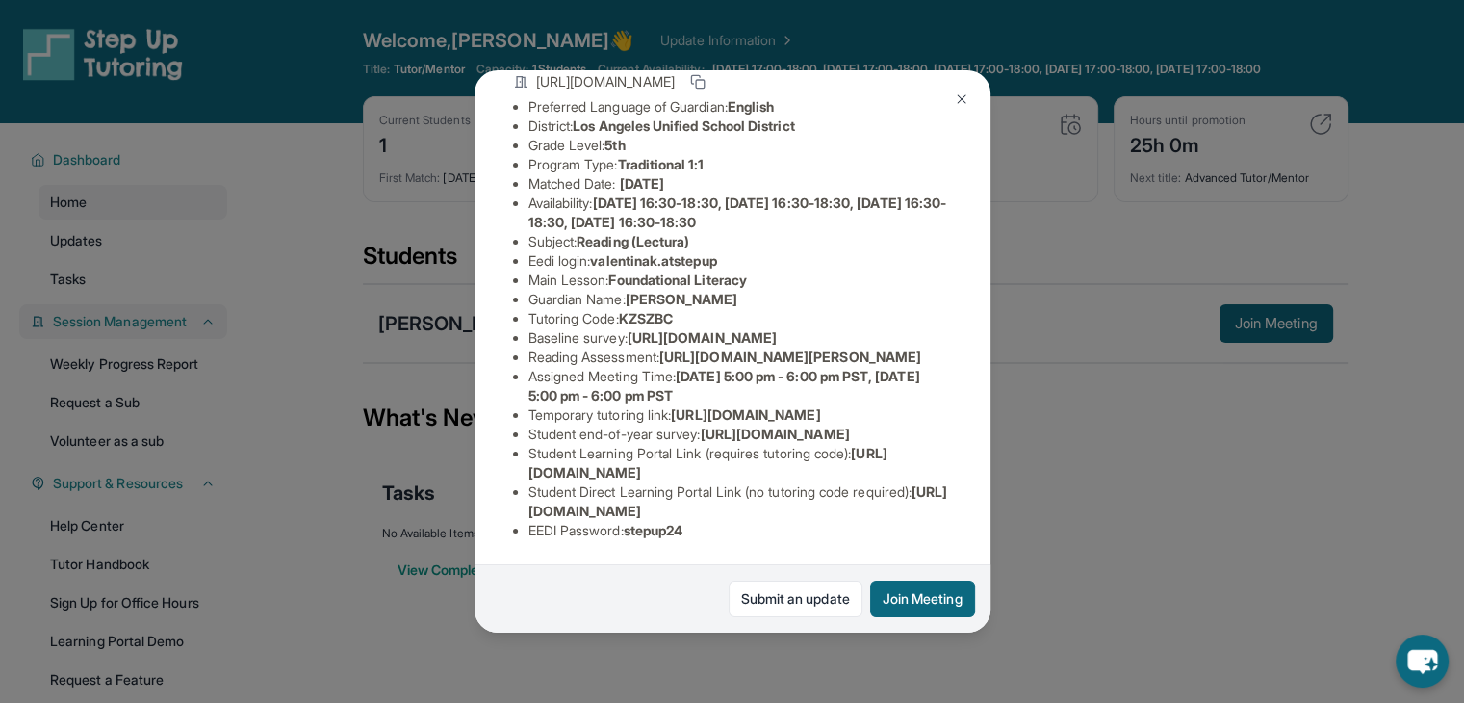
scroll to position [393, 0]
click at [1092, 502] on div "[PERSON_NAME] Guardian: [PERSON_NAME] Student Information [URL][DOMAIN_NAME] Pr…" at bounding box center [732, 351] width 1464 height 703
